Goal: Task Accomplishment & Management: Use online tool/utility

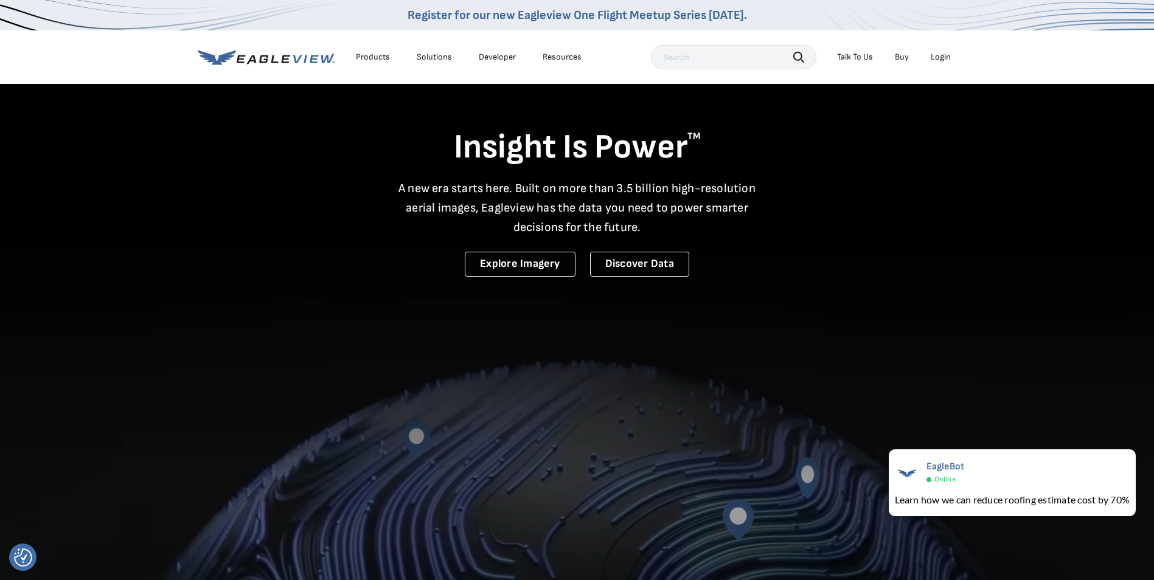
drag, startPoint x: 944, startPoint y: 60, endPoint x: 943, endPoint y: 53, distance: 6.8
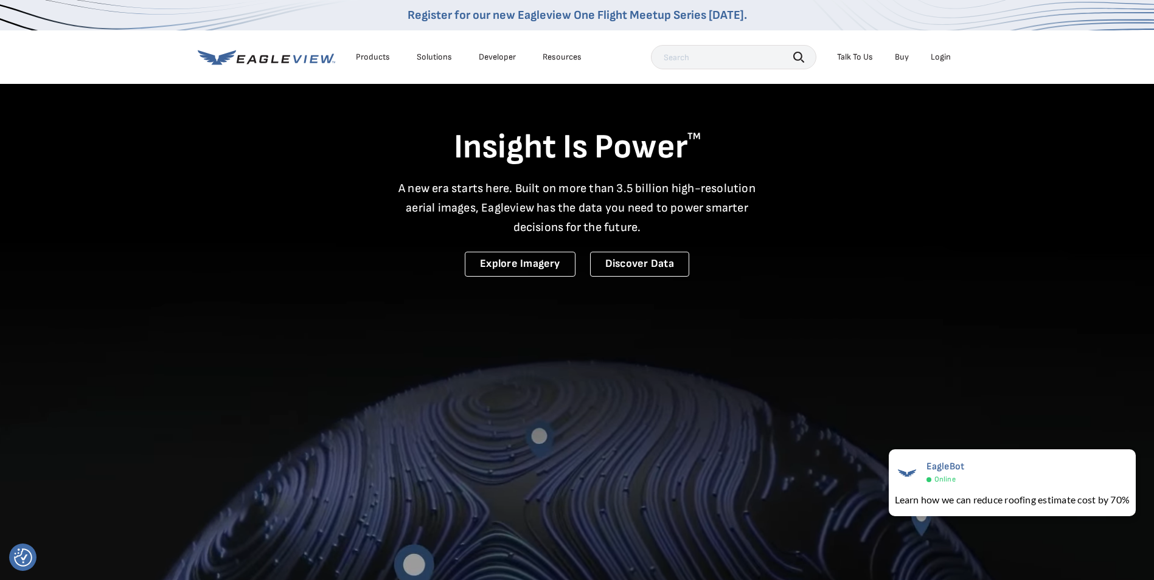
click at [943, 53] on div "Login" at bounding box center [940, 57] width 20 height 11
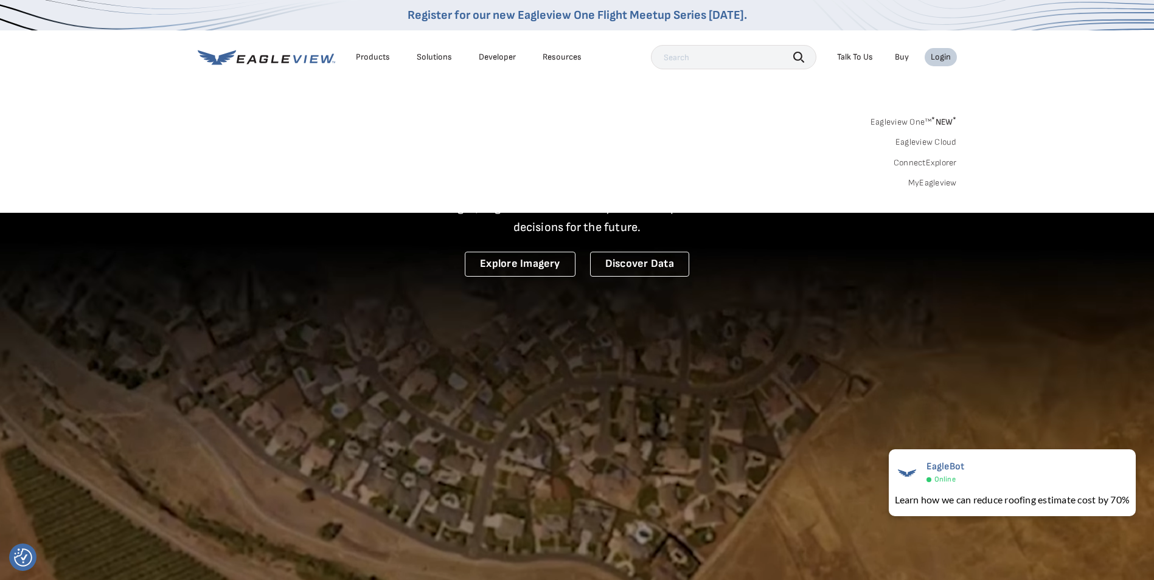
click at [945, 56] on div "Login" at bounding box center [940, 57] width 20 height 11
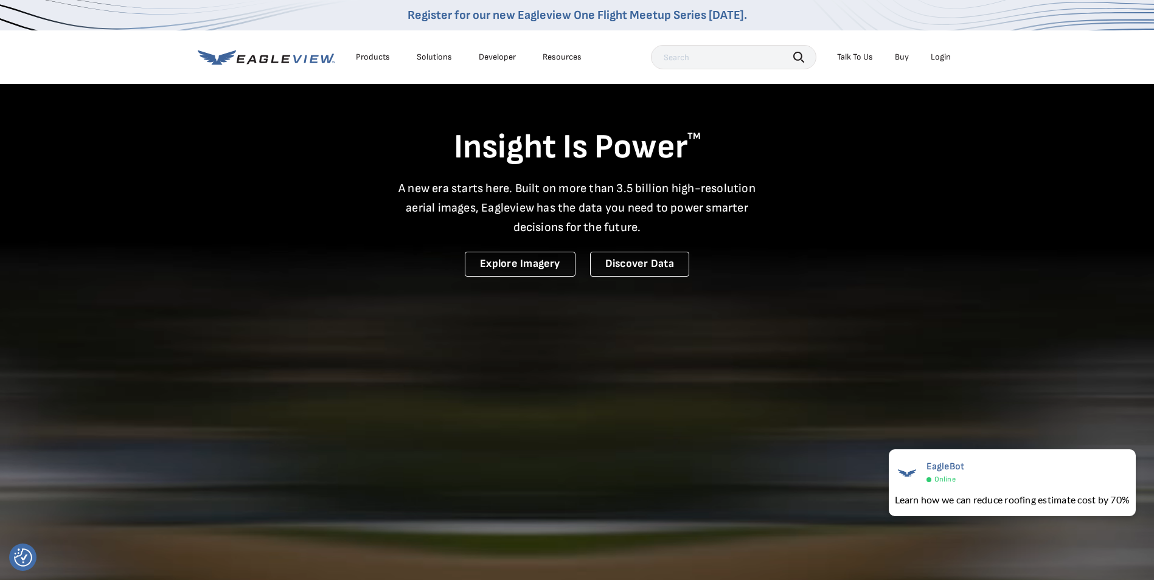
click at [945, 55] on div "Login" at bounding box center [940, 57] width 20 height 11
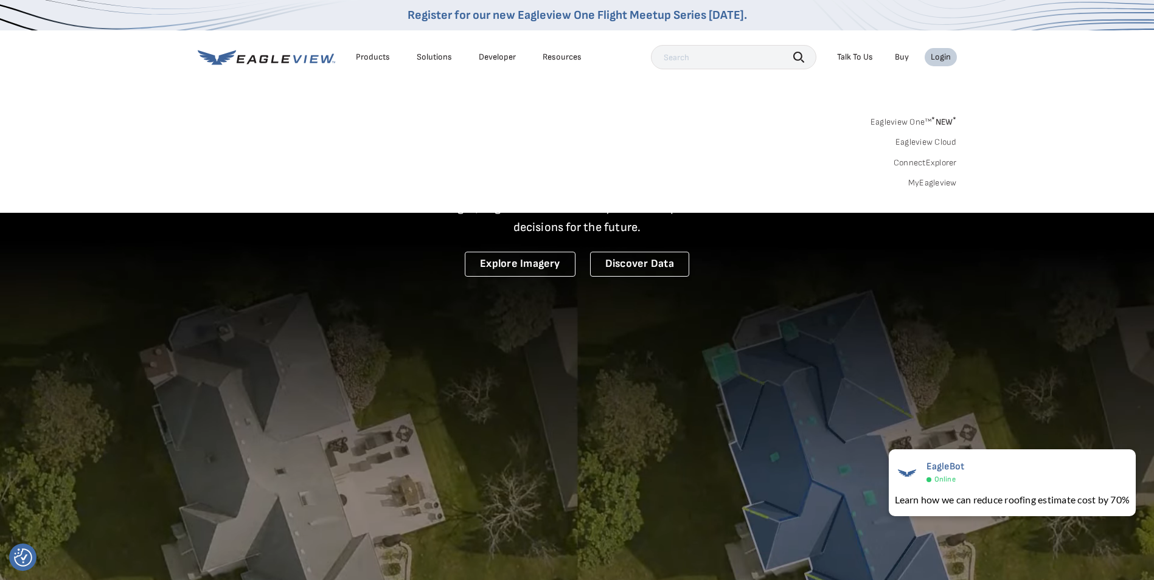
click at [932, 185] on link "MyEagleview" at bounding box center [932, 183] width 49 height 11
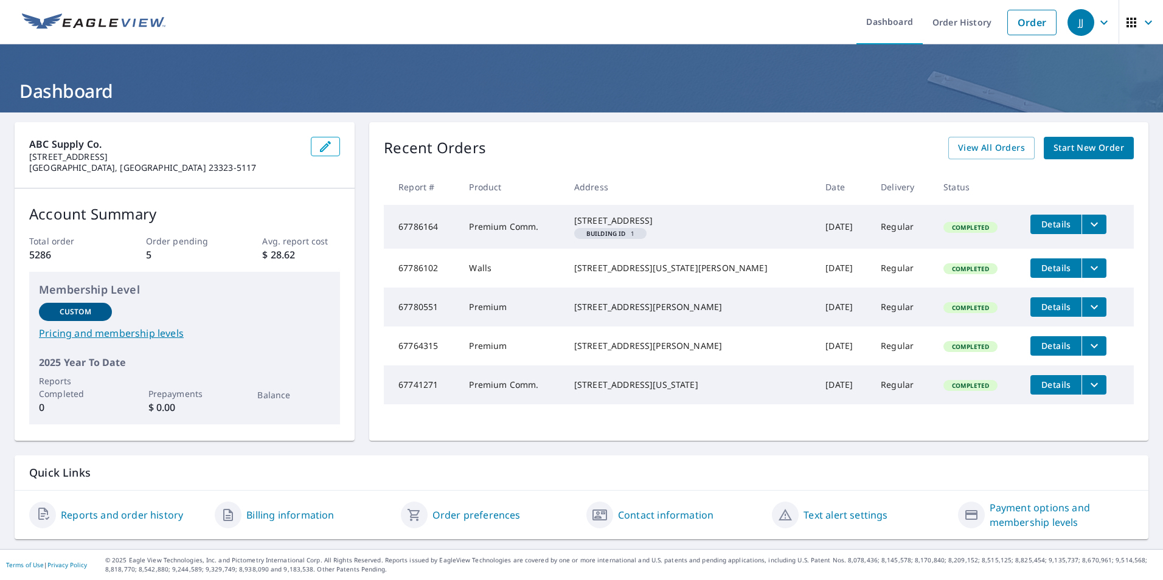
click at [1081, 221] on button "filesDropdownBtn-67786164" at bounding box center [1093, 224] width 25 height 19
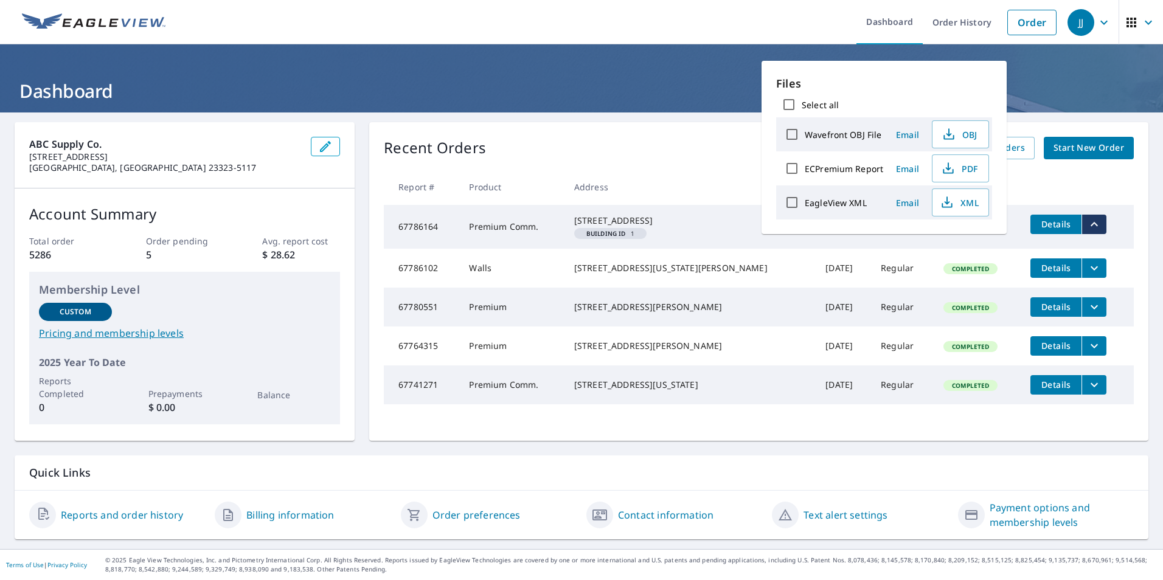
click at [822, 104] on label "Select all" at bounding box center [820, 105] width 37 height 12
click at [802, 104] on input "Select all" at bounding box center [789, 105] width 26 height 26
checkbox input "true"
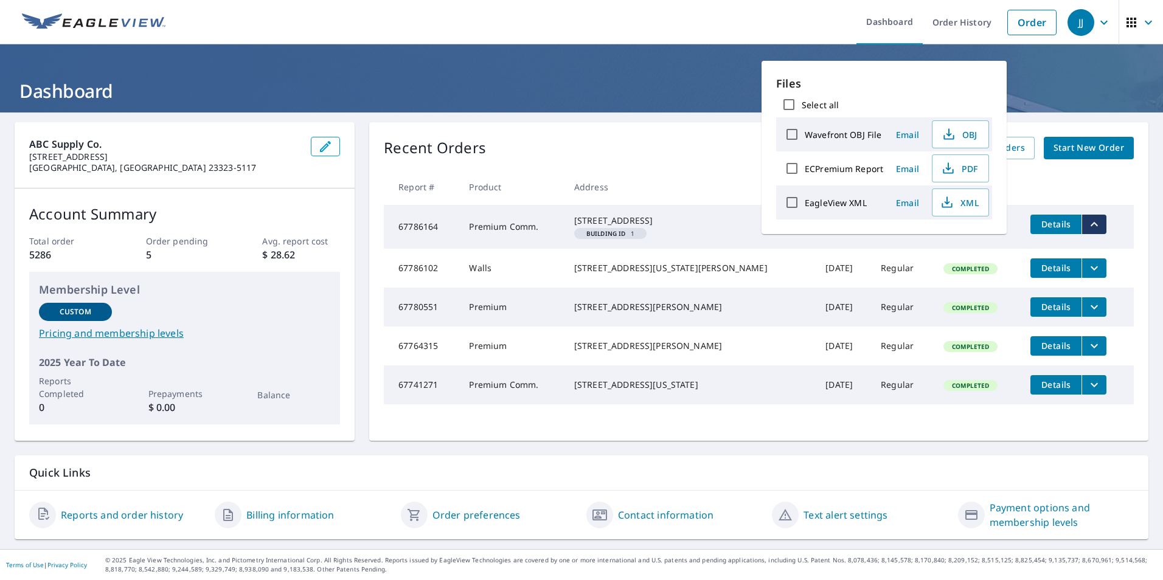
checkbox input "true"
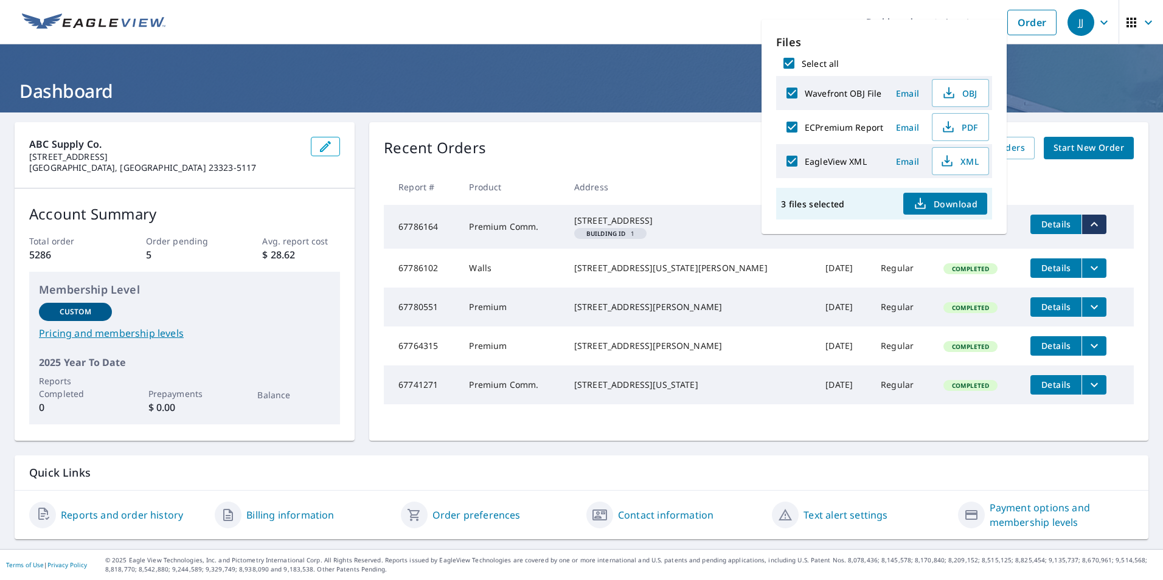
click at [917, 198] on icon "button" at bounding box center [920, 203] width 15 height 15
click at [871, 249] on td "Regular" at bounding box center [902, 227] width 63 height 44
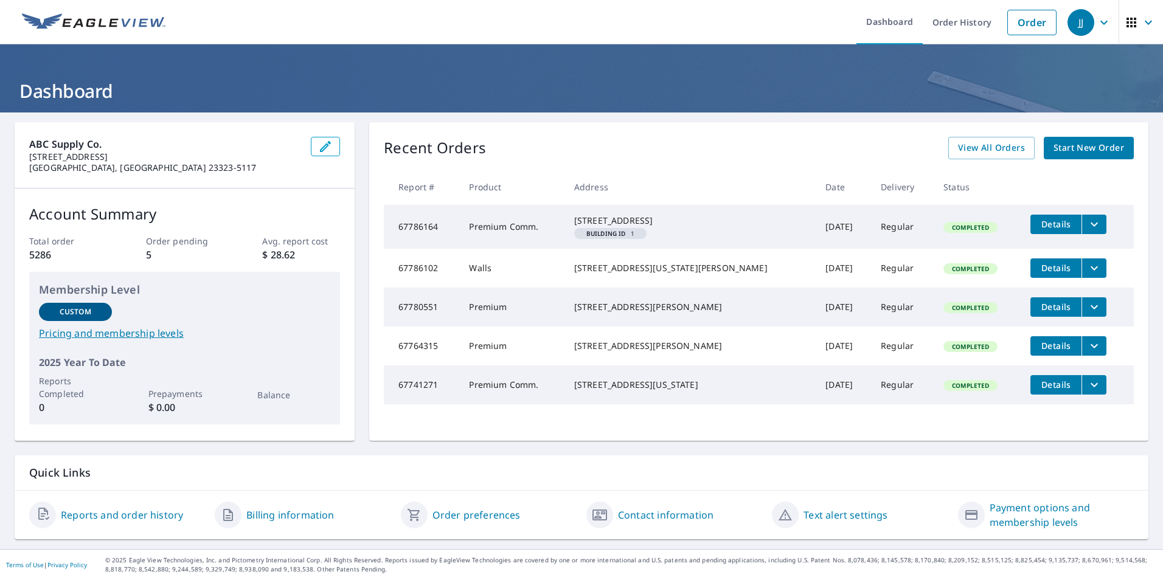
click at [1087, 223] on icon "filesDropdownBtn-67786164" at bounding box center [1094, 224] width 15 height 15
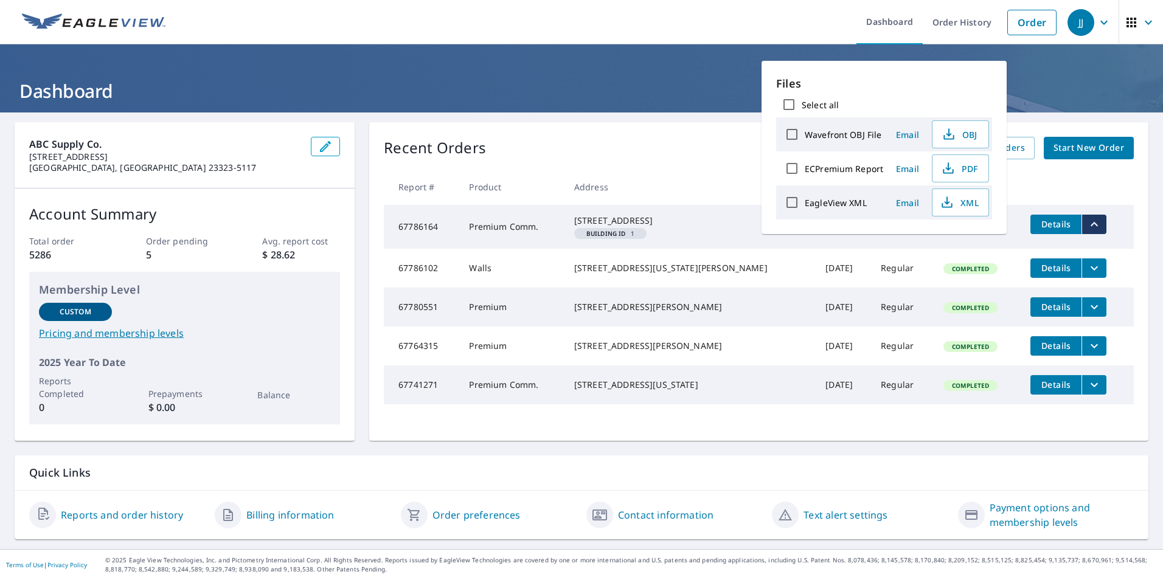
click at [829, 204] on label "EagleView XML" at bounding box center [836, 203] width 62 height 12
click at [805, 204] on input "EagleView XML" at bounding box center [792, 203] width 26 height 26
checkbox input "true"
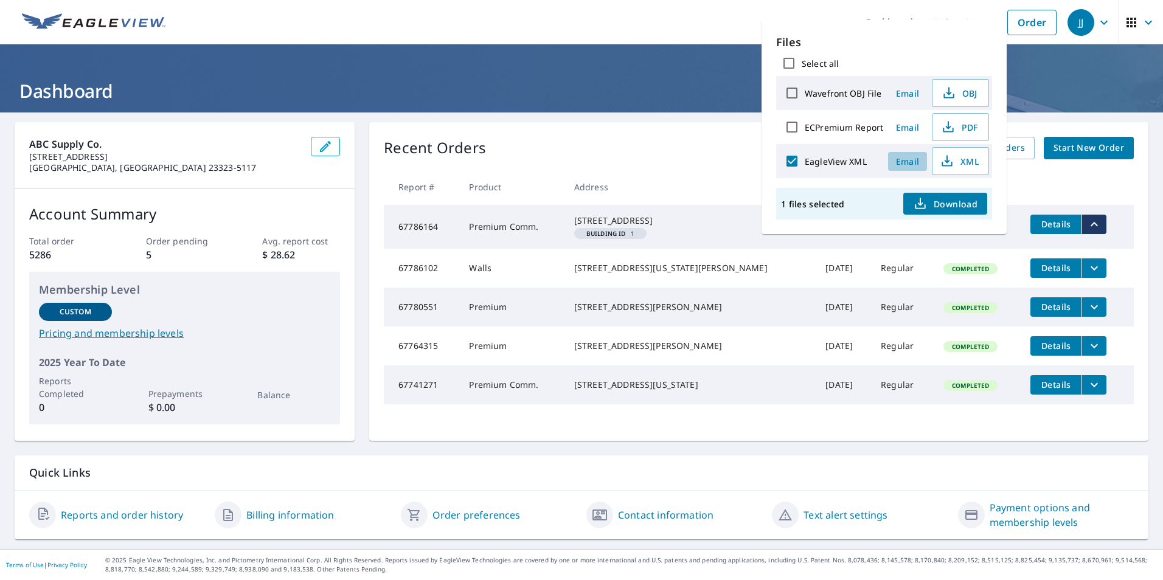
click at [902, 164] on span "Email" at bounding box center [907, 162] width 29 height 12
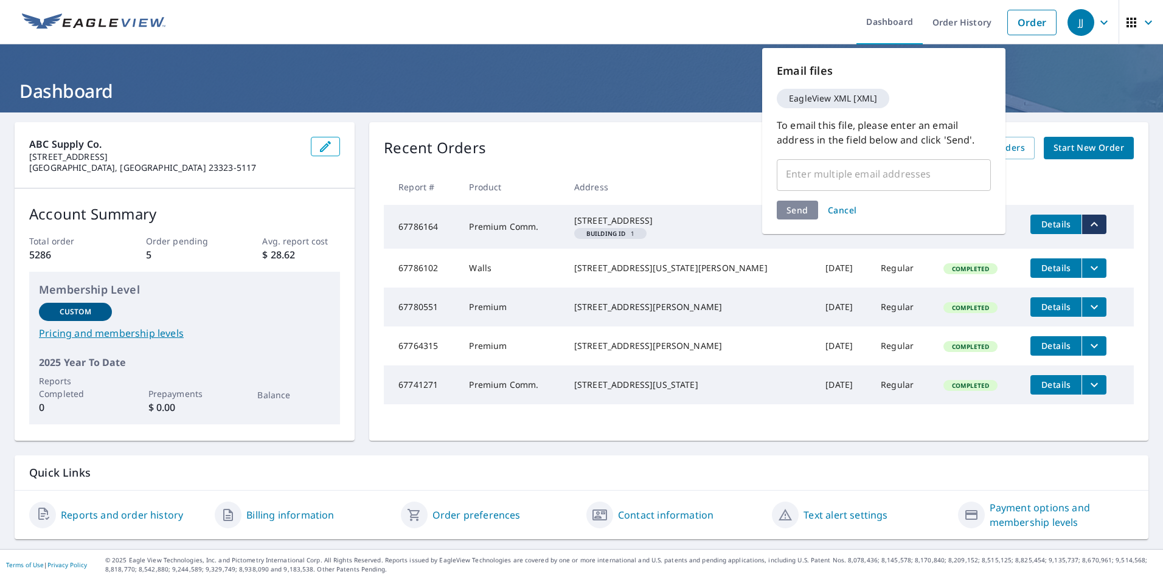
click at [887, 177] on input "text" at bounding box center [874, 173] width 185 height 23
type input "Noah.Harris@abcsupply.com"
click at [798, 209] on div "Send Cancel" at bounding box center [884, 210] width 214 height 19
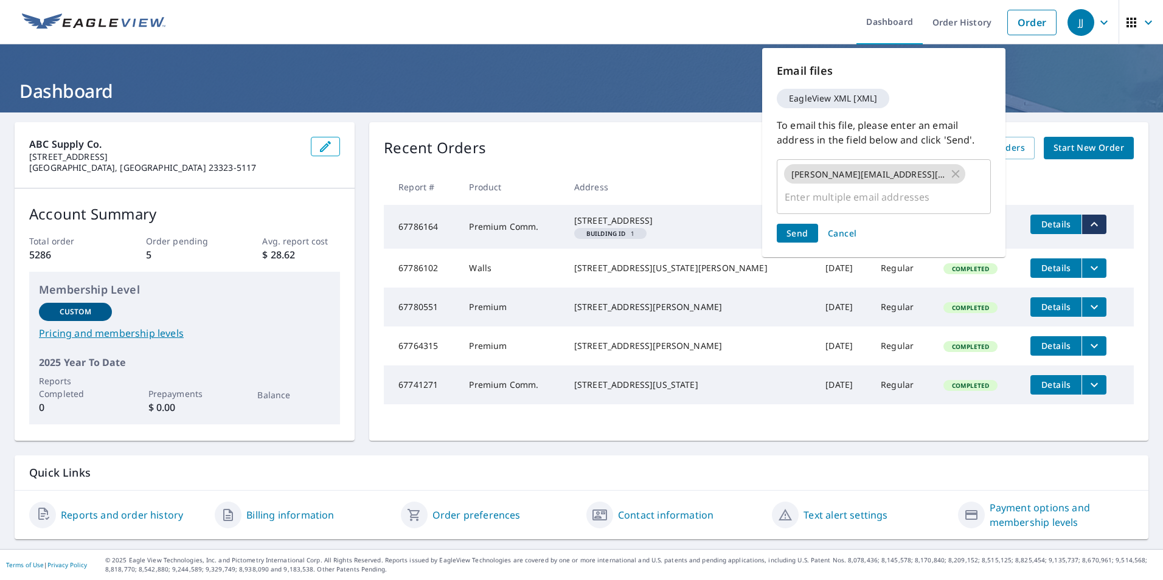
click at [798, 227] on span "Send" at bounding box center [797, 233] width 22 height 12
